Goal: Task Accomplishment & Management: Complete application form

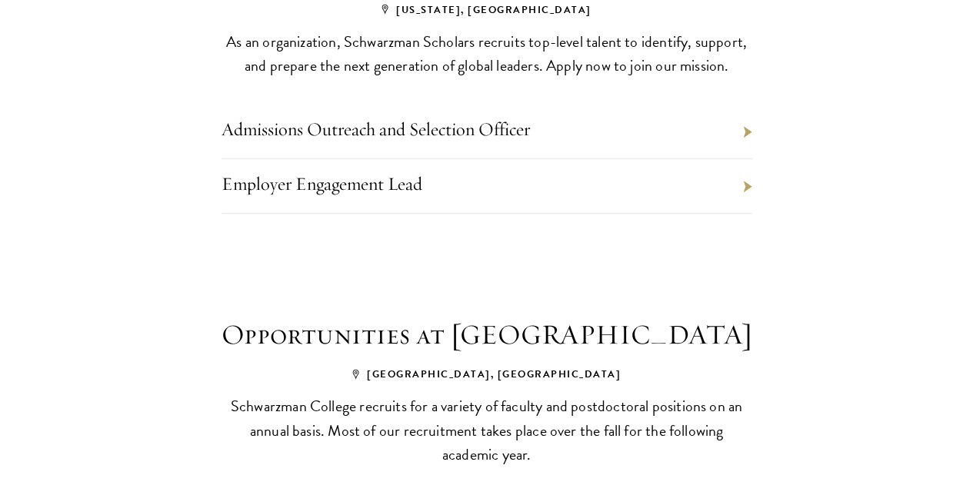
scroll to position [734, 0]
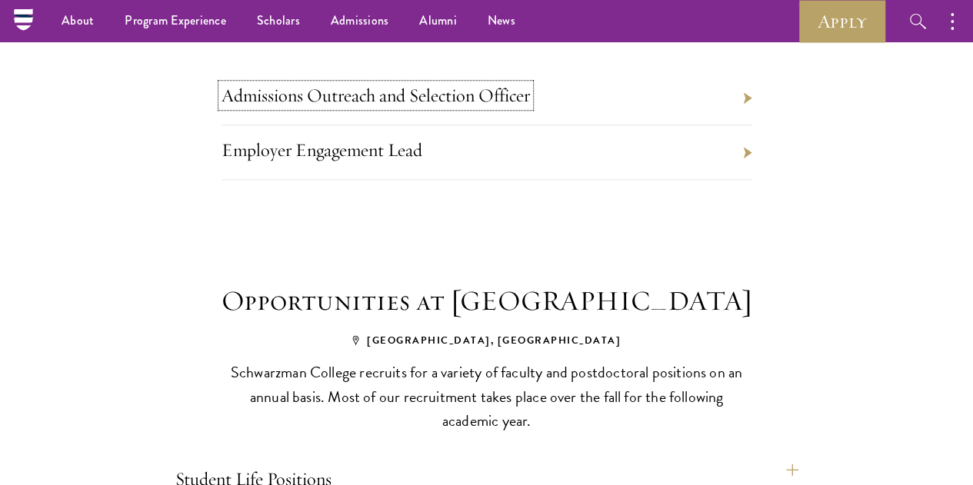
click at [368, 107] on link "Admissions Outreach and Selection Officer" at bounding box center [376, 95] width 309 height 23
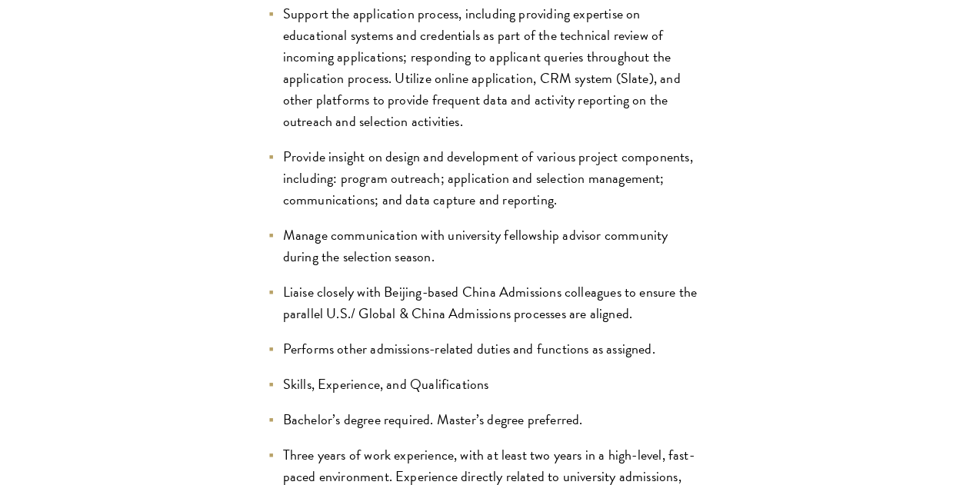
scroll to position [2111, 0]
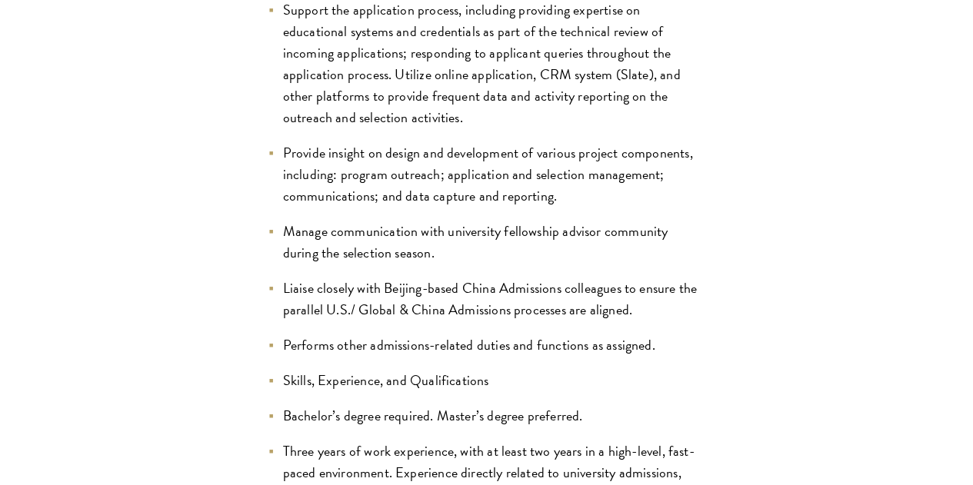
click at [118, 187] on div "Position Summary Schwarzman Scholars seeks an Outreach and Selection Officer to…" at bounding box center [486, 316] width 881 height 3855
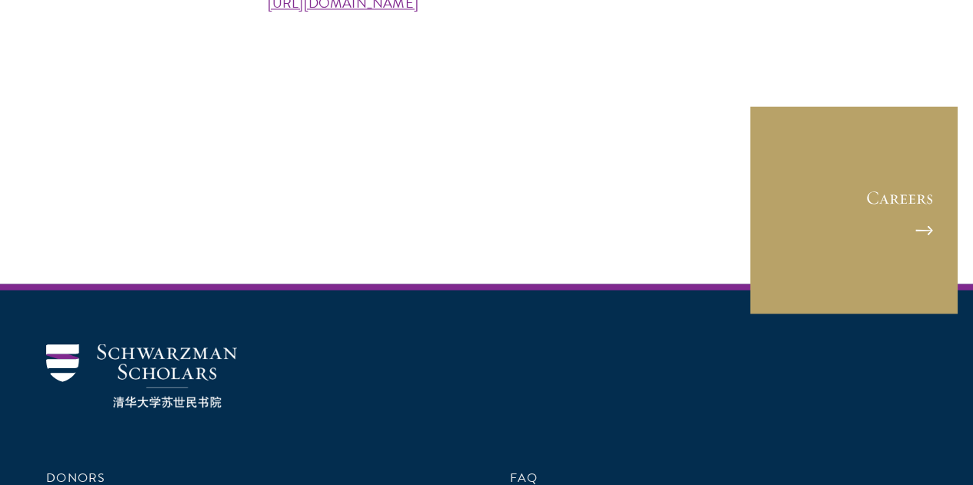
scroll to position [4342, 0]
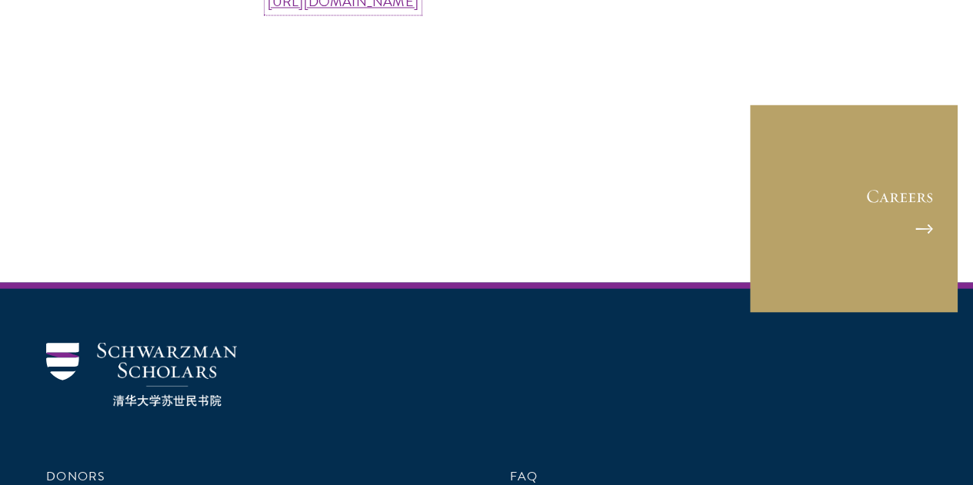
click at [268, 12] on link "https://workforcenow.adp.com/mascsr/default/mdf/recruitment/recruitment.html?ci…" at bounding box center [343, 1] width 151 height 21
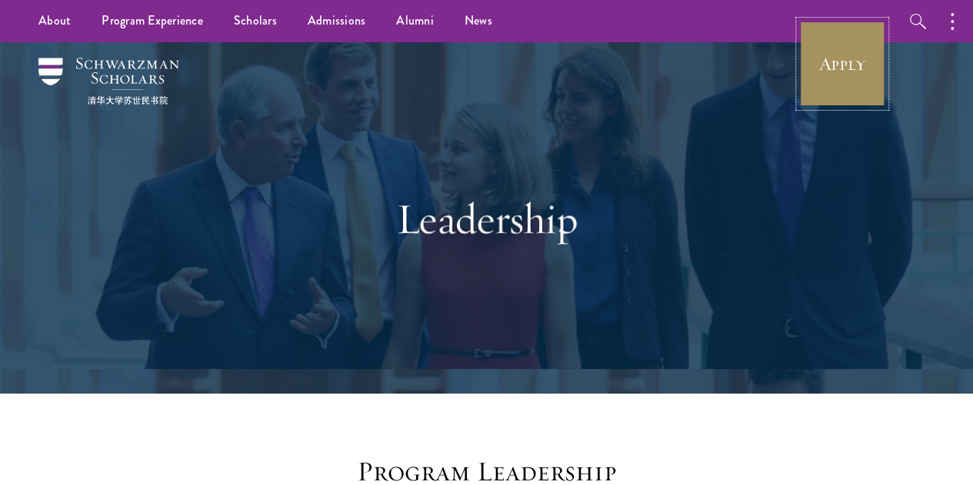
click at [828, 91] on link "Apply" at bounding box center [842, 64] width 86 height 86
